Goal: Task Accomplishment & Management: Manage account settings

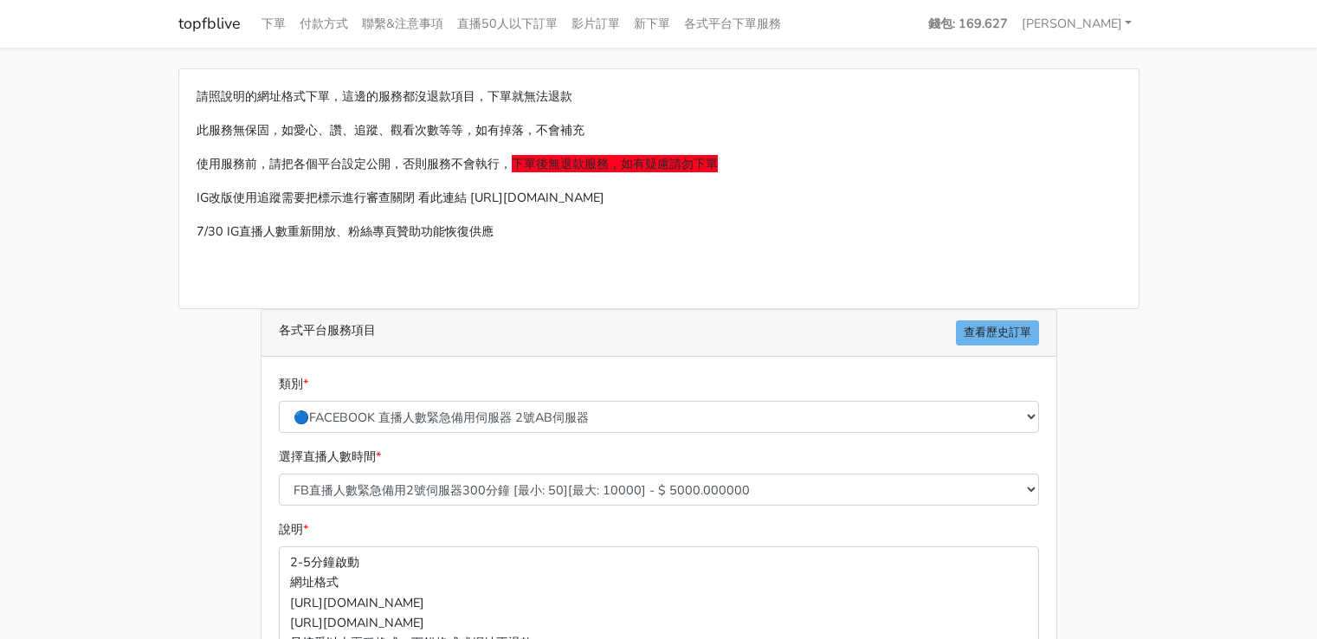
scroll to position [260, 0]
click at [1016, 326] on link "查看歷史訂單" at bounding box center [997, 332] width 83 height 25
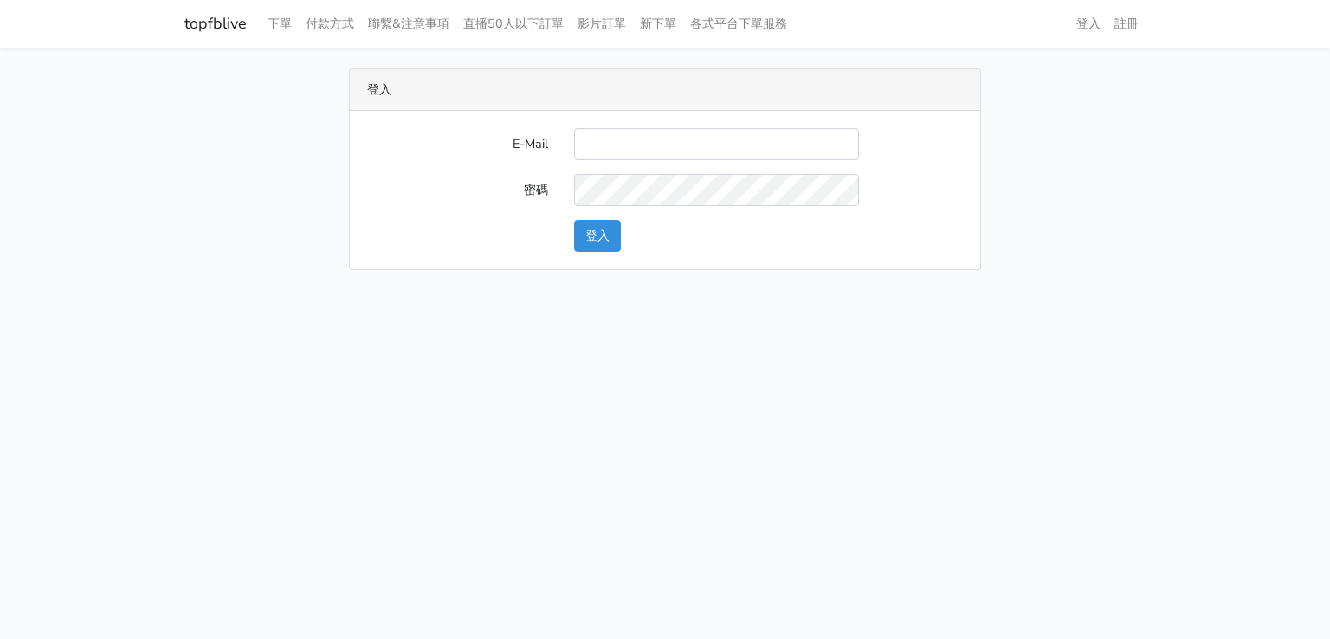
type input "[EMAIL_ADDRESS][DOMAIN_NAME]"
click at [600, 236] on button "登入" at bounding box center [597, 236] width 47 height 32
